Goal: Navigation & Orientation: Find specific page/section

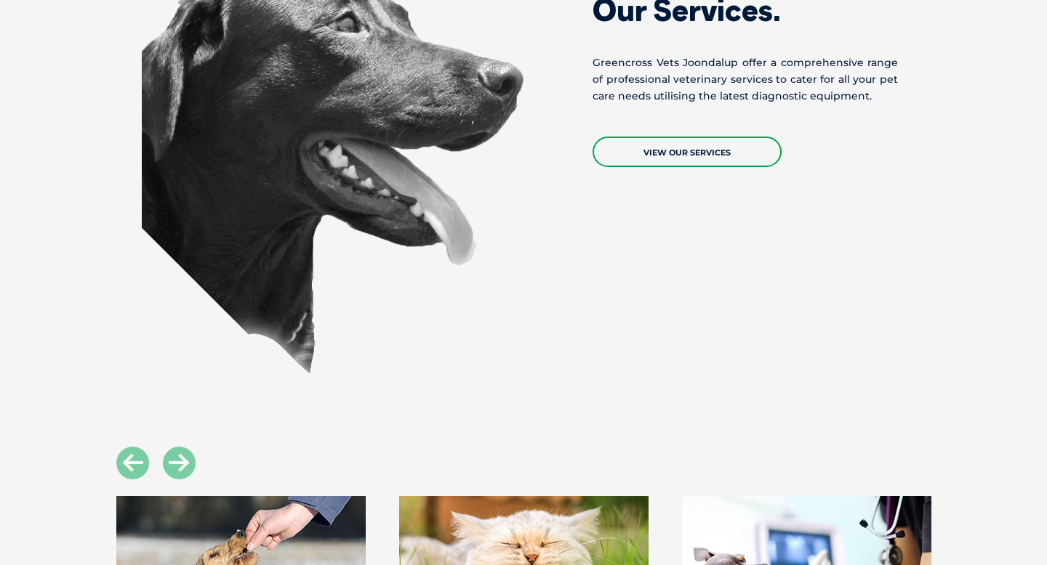
scroll to position [994, 0]
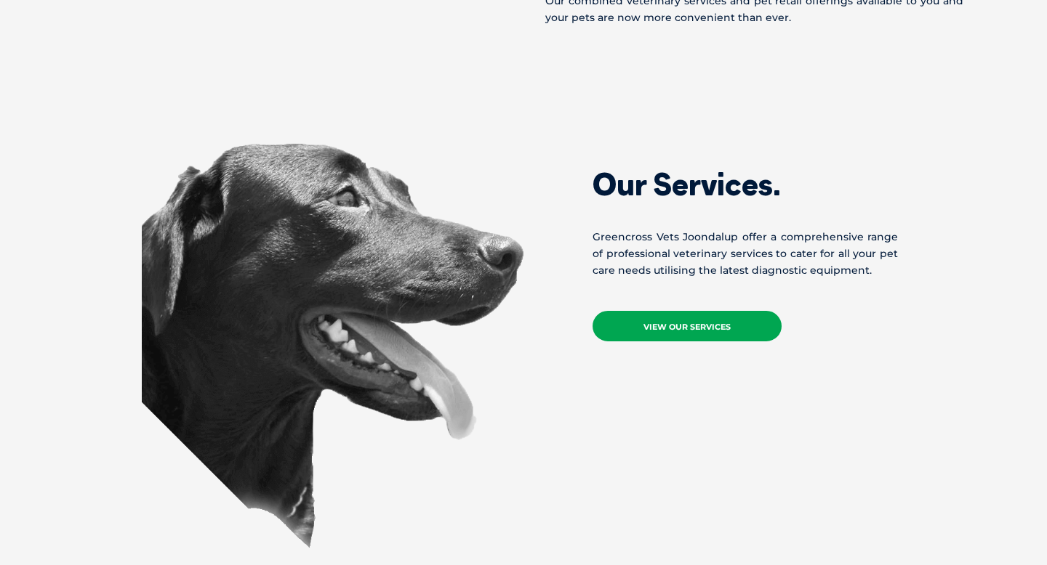
click at [717, 311] on link "View Our Services" at bounding box center [686, 326] width 189 height 31
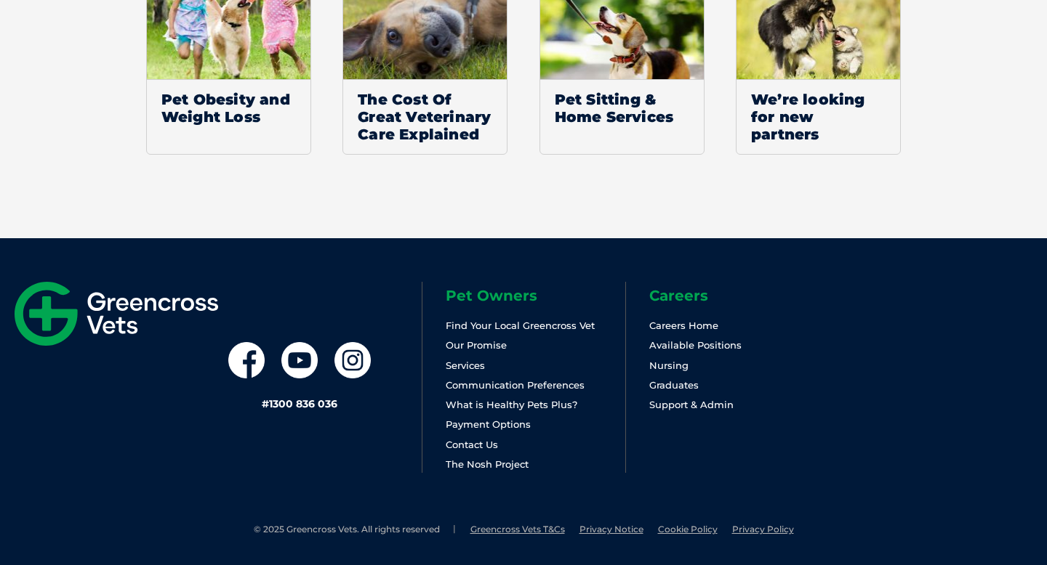
scroll to position [1366, 0]
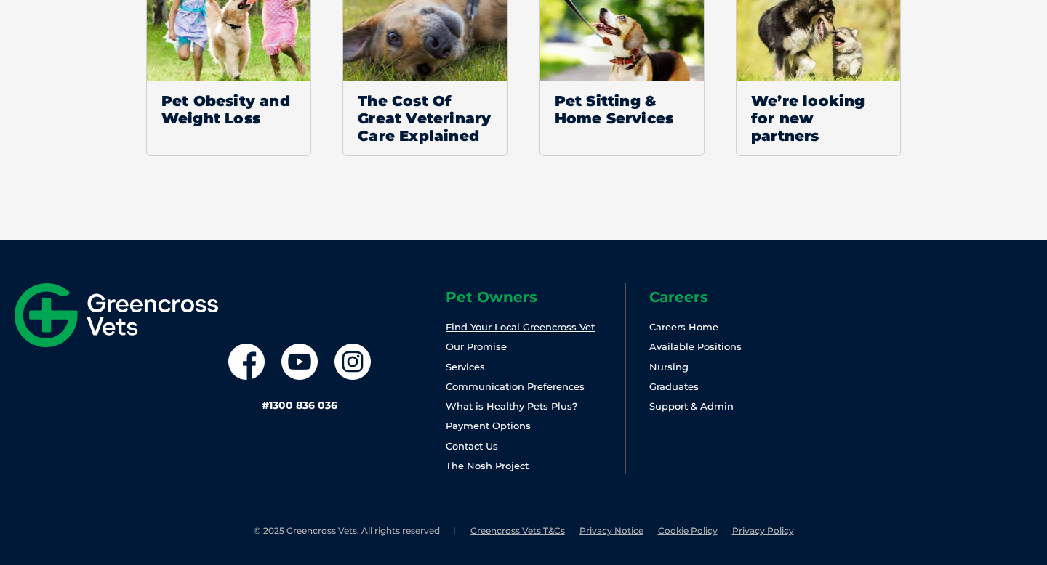
click at [551, 323] on link "Find Your Local Greencross Vet" at bounding box center [520, 327] width 149 height 12
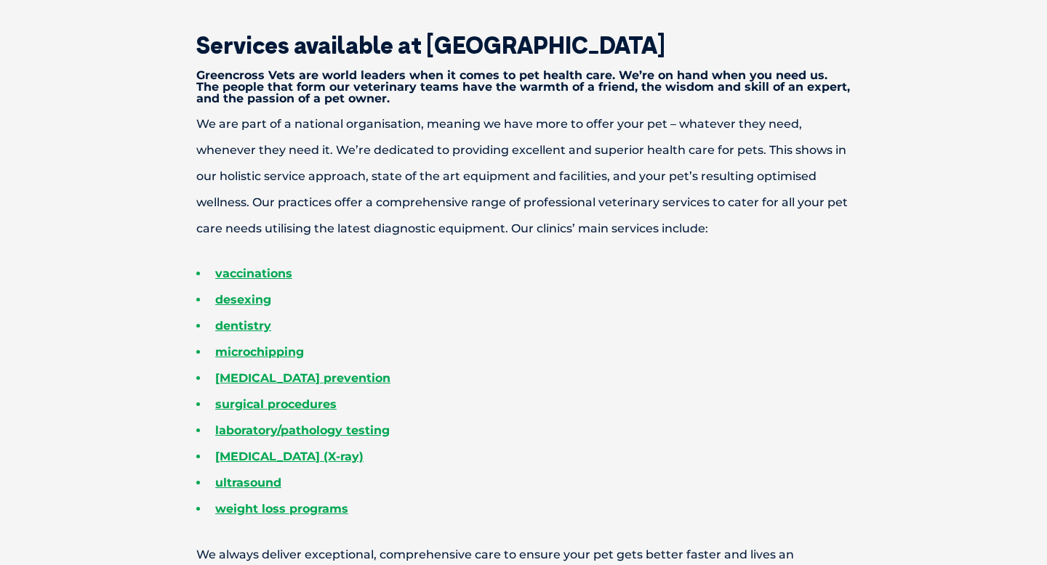
scroll to position [0, 0]
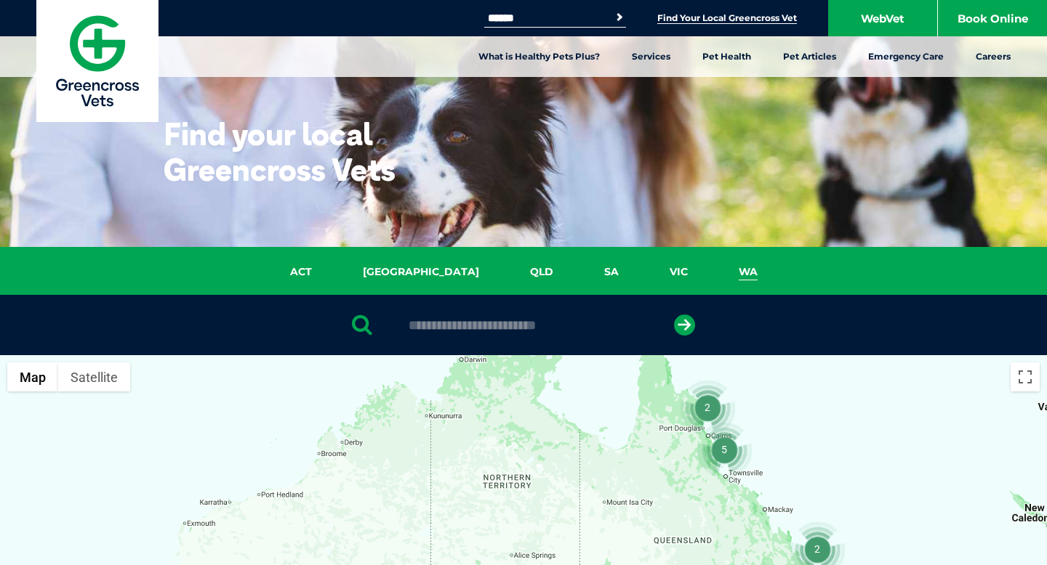
click at [713, 267] on link "WA" at bounding box center [748, 272] width 70 height 17
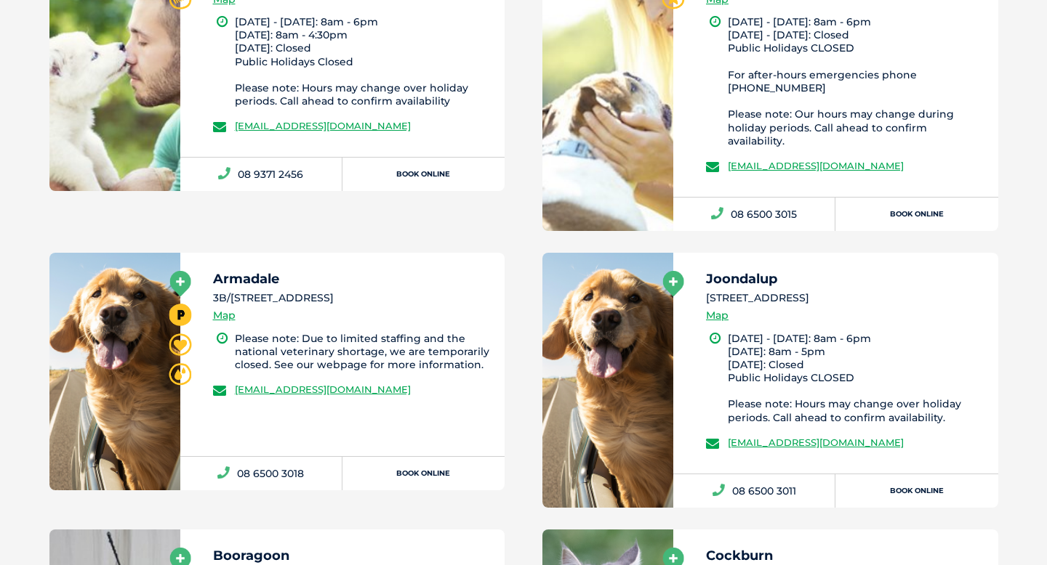
scroll to position [1504, 0]
